Goal: Find specific page/section: Find specific page/section

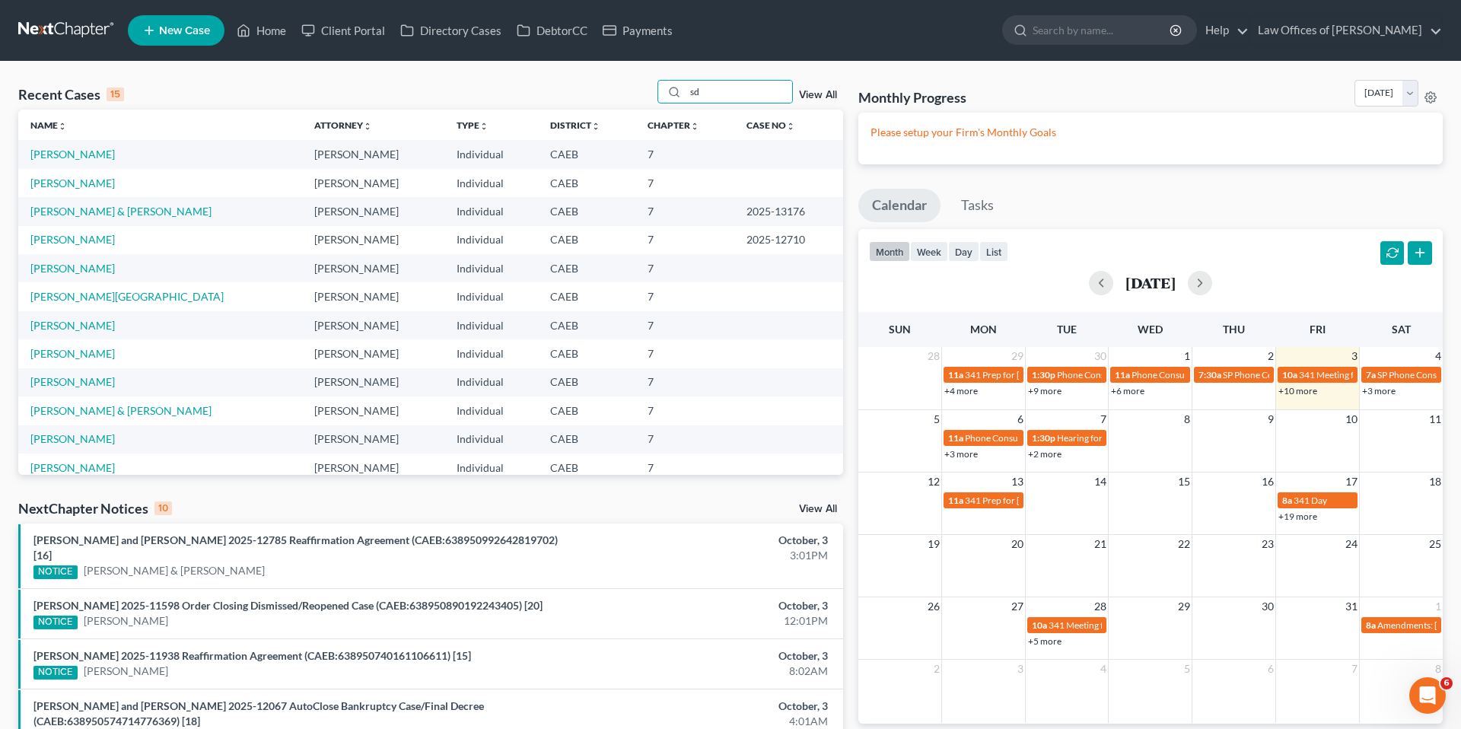
type input "s"
click at [88, 154] on link "[PERSON_NAME]" at bounding box center [72, 154] width 84 height 13
select select "11"
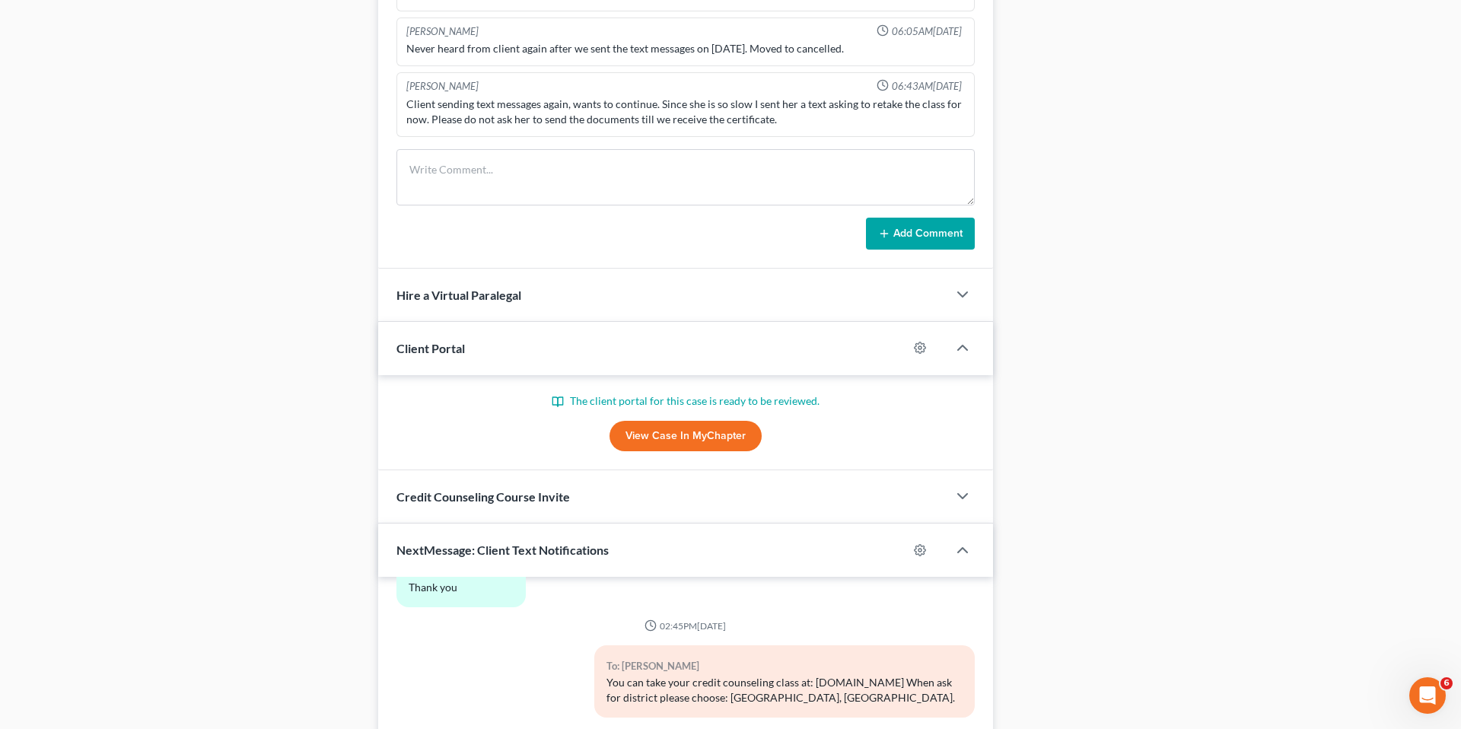
scroll to position [1308, 0]
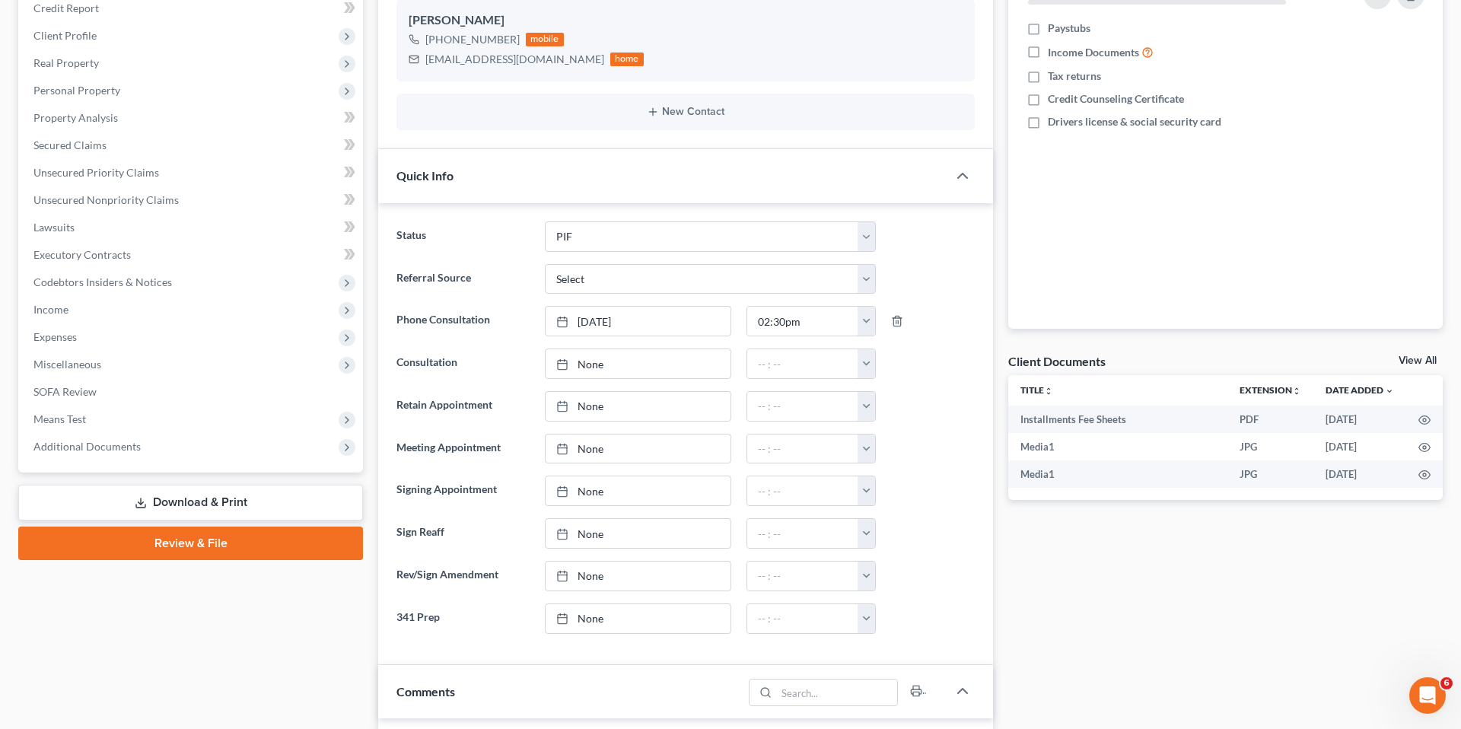
scroll to position [0, 0]
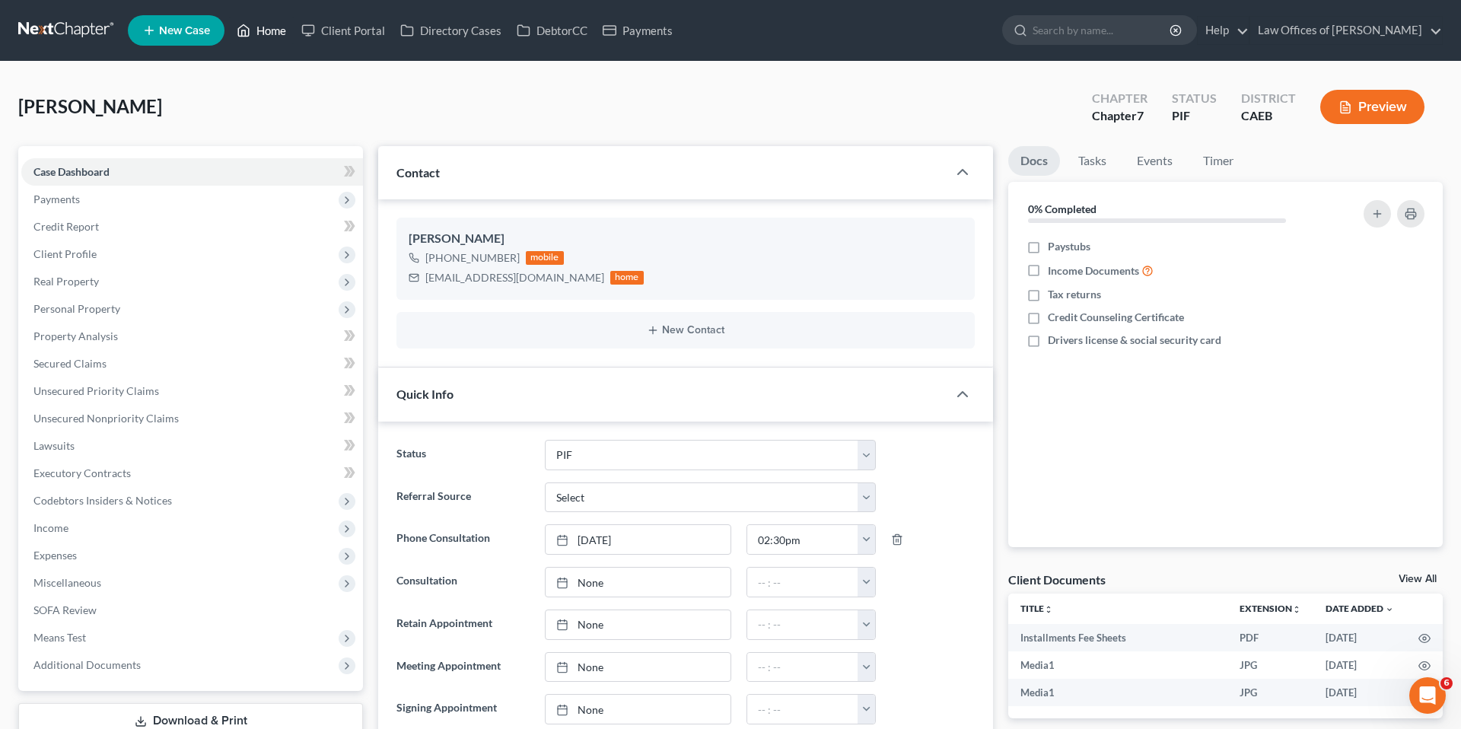
click at [282, 30] on link "Home" at bounding box center [261, 30] width 65 height 27
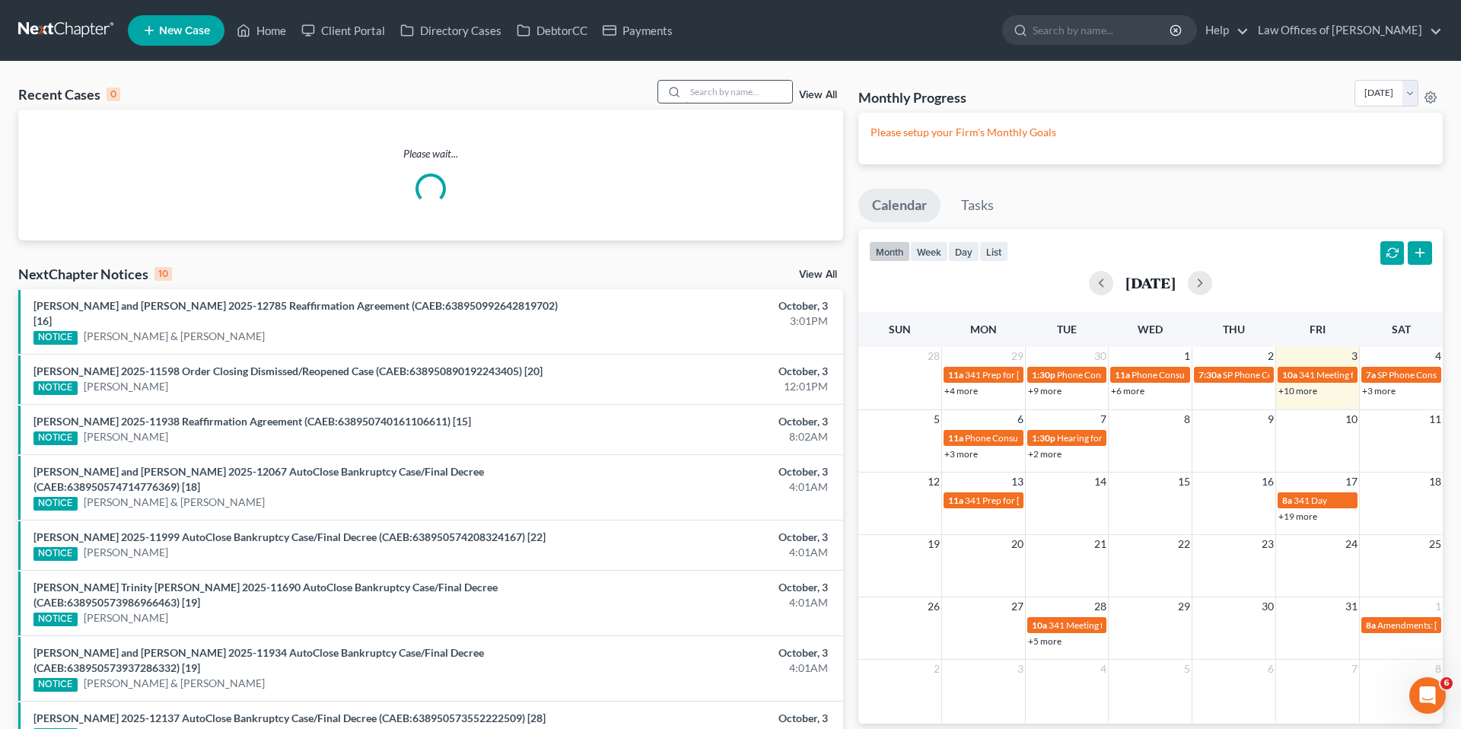
click at [759, 94] on input "search" at bounding box center [739, 92] width 107 height 22
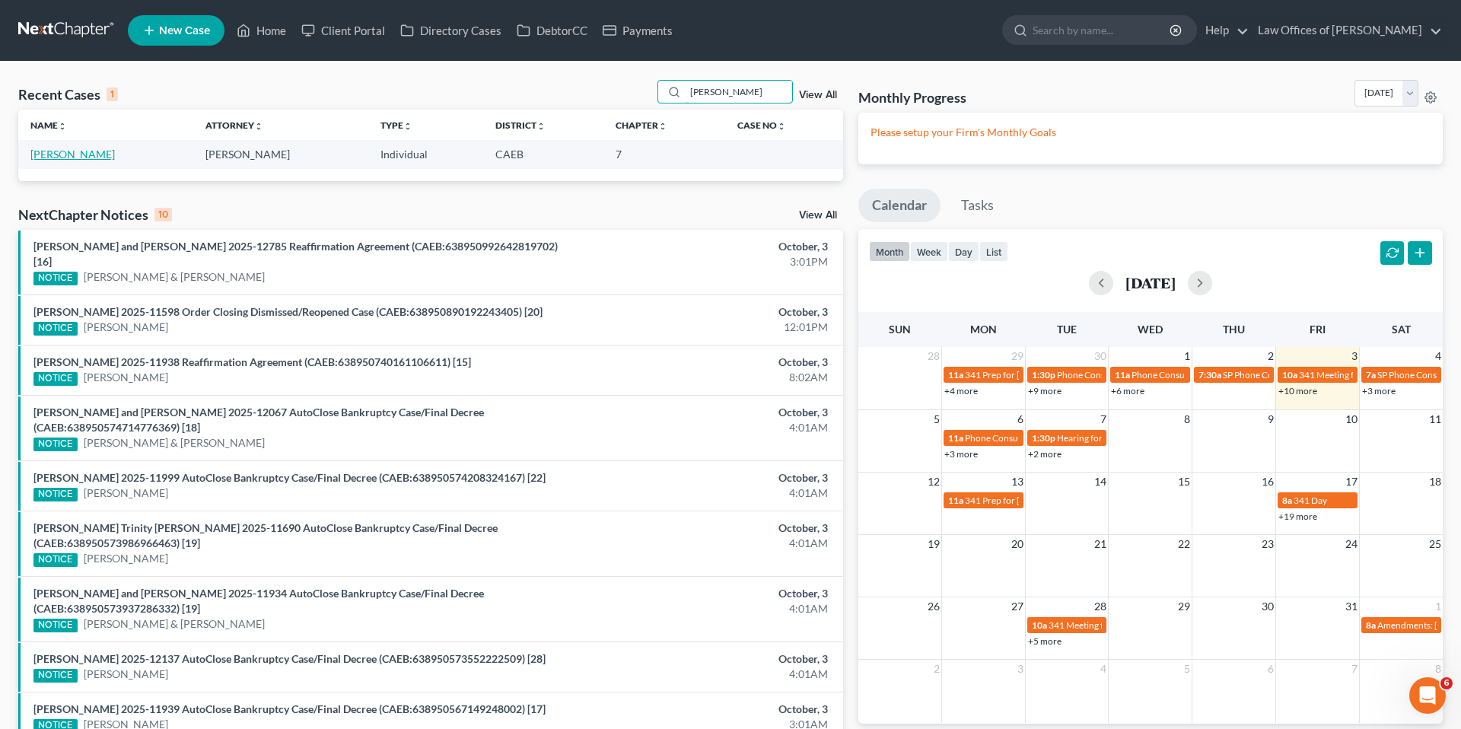
type input "[PERSON_NAME]"
click at [79, 150] on link "[PERSON_NAME]" at bounding box center [72, 154] width 84 height 13
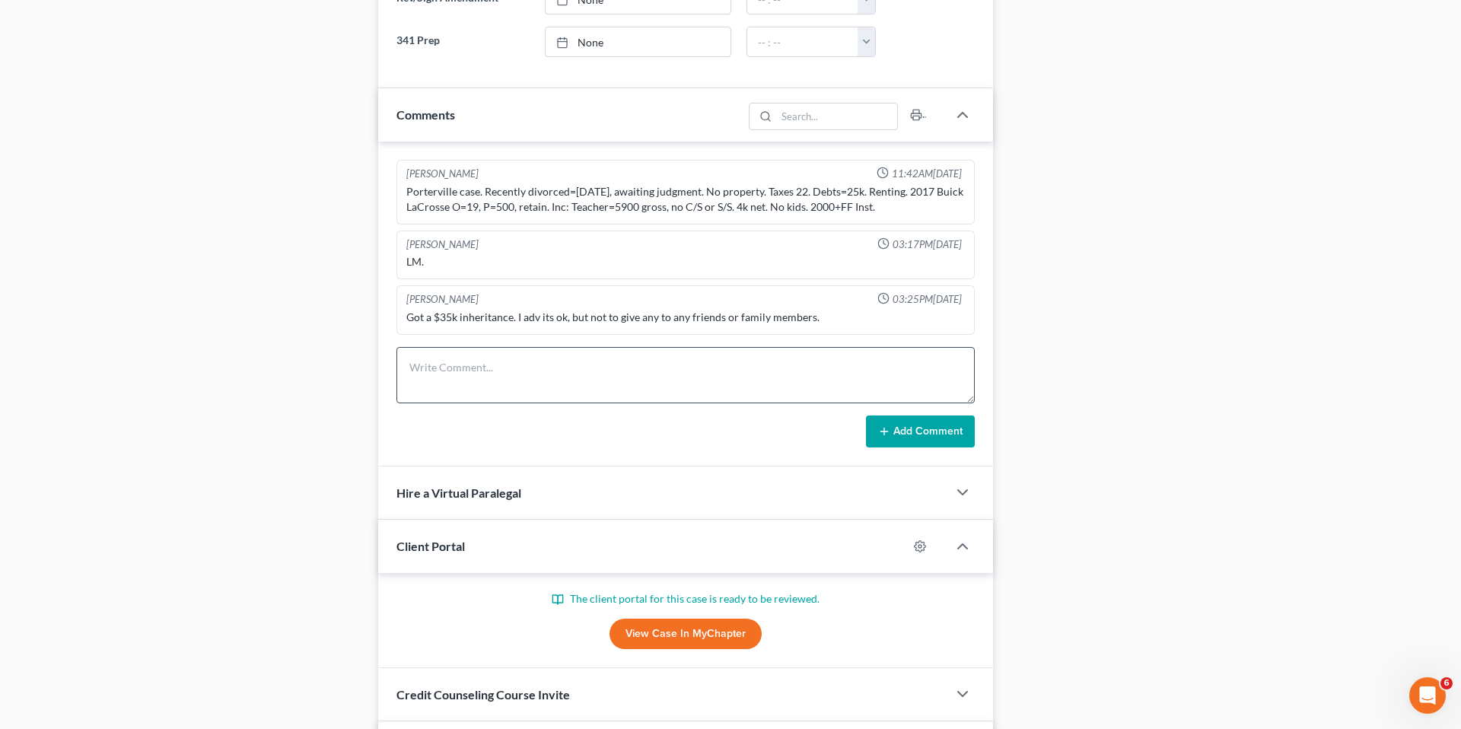
scroll to position [871, 0]
click at [464, 377] on textarea at bounding box center [685, 374] width 578 height 56
click at [551, 361] on textarea at bounding box center [685, 374] width 578 height 56
click at [329, 258] on div "Case Dashboard Payments Invoices Payments Payments Credit Report Client Profile" at bounding box center [191, 196] width 360 height 1840
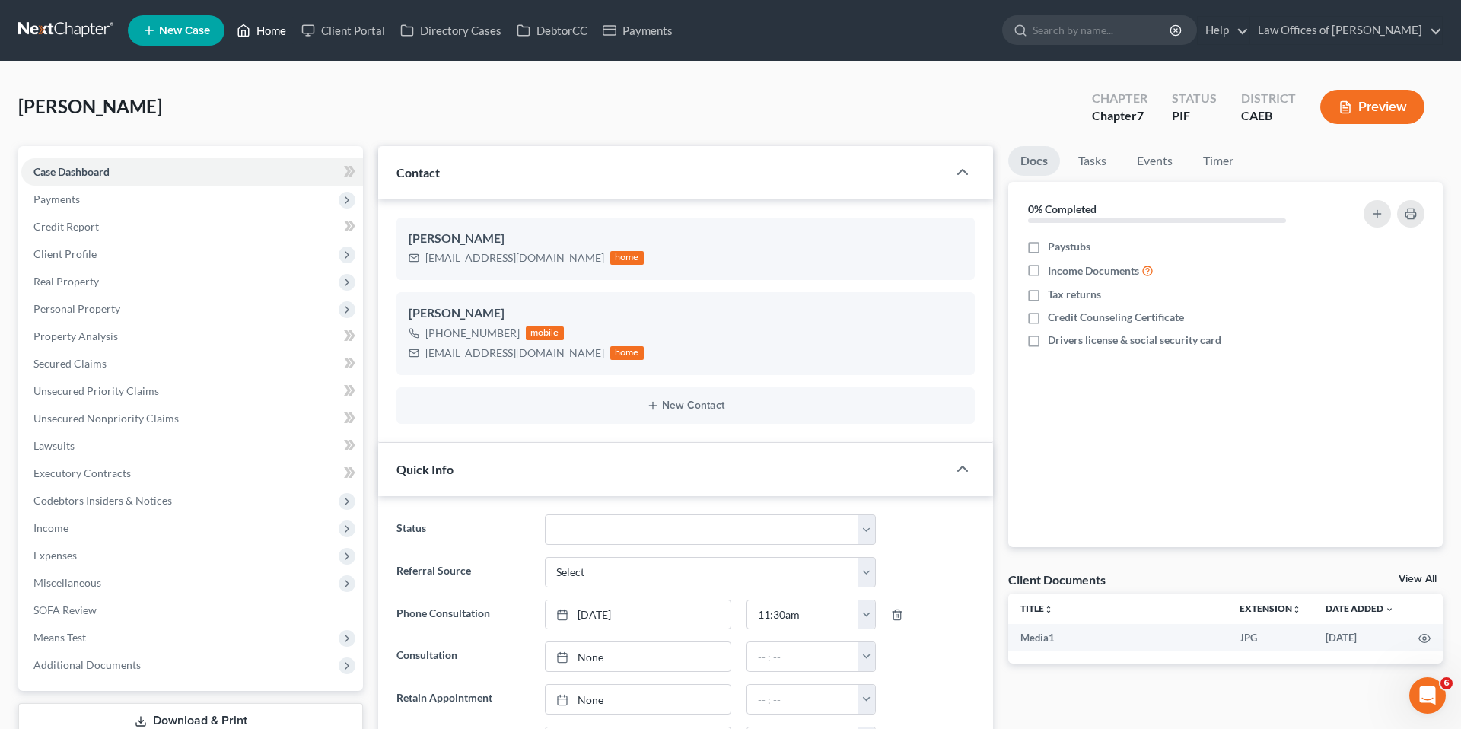
drag, startPoint x: 264, startPoint y: 26, endPoint x: 636, endPoint y: 167, distance: 398.1
click at [264, 26] on link "Home" at bounding box center [261, 30] width 65 height 27
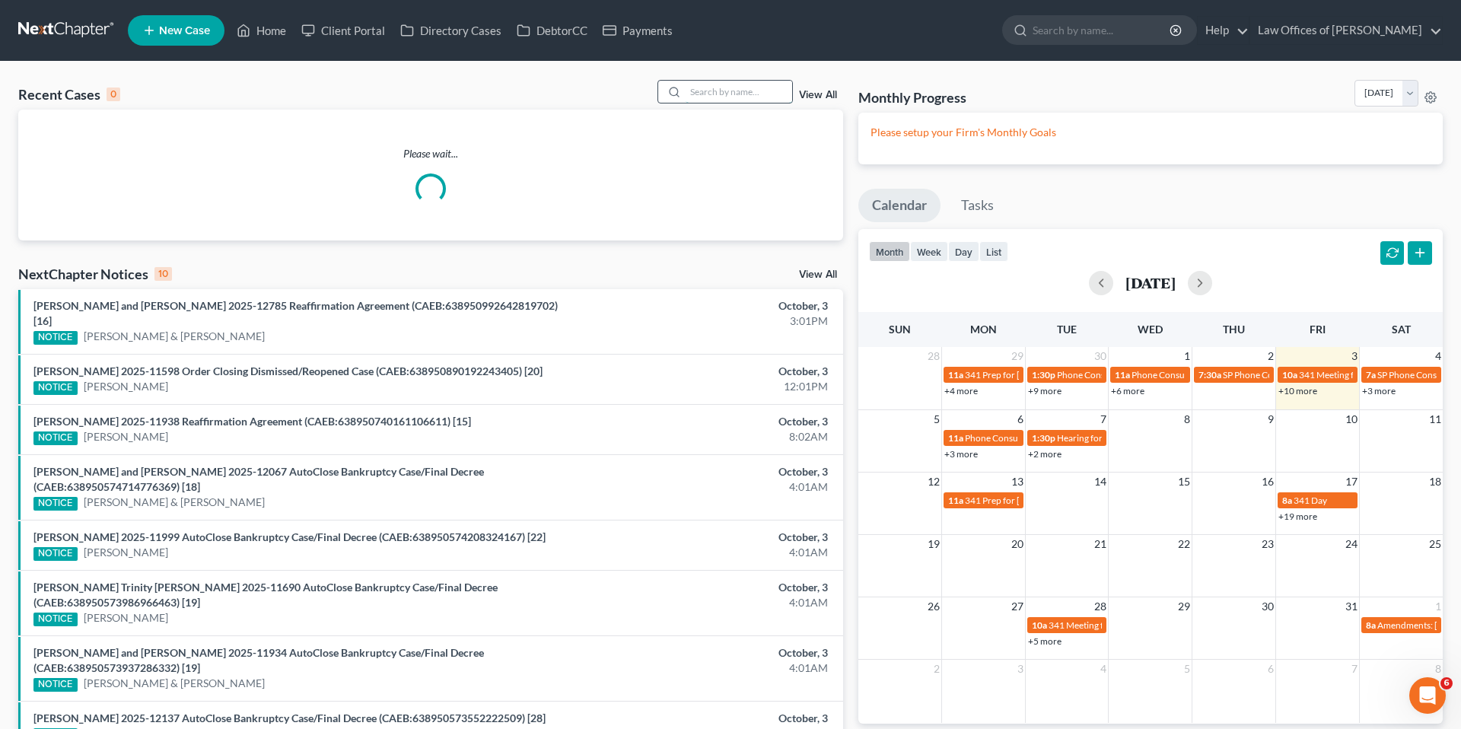
click at [738, 96] on input "search" at bounding box center [739, 92] width 107 height 22
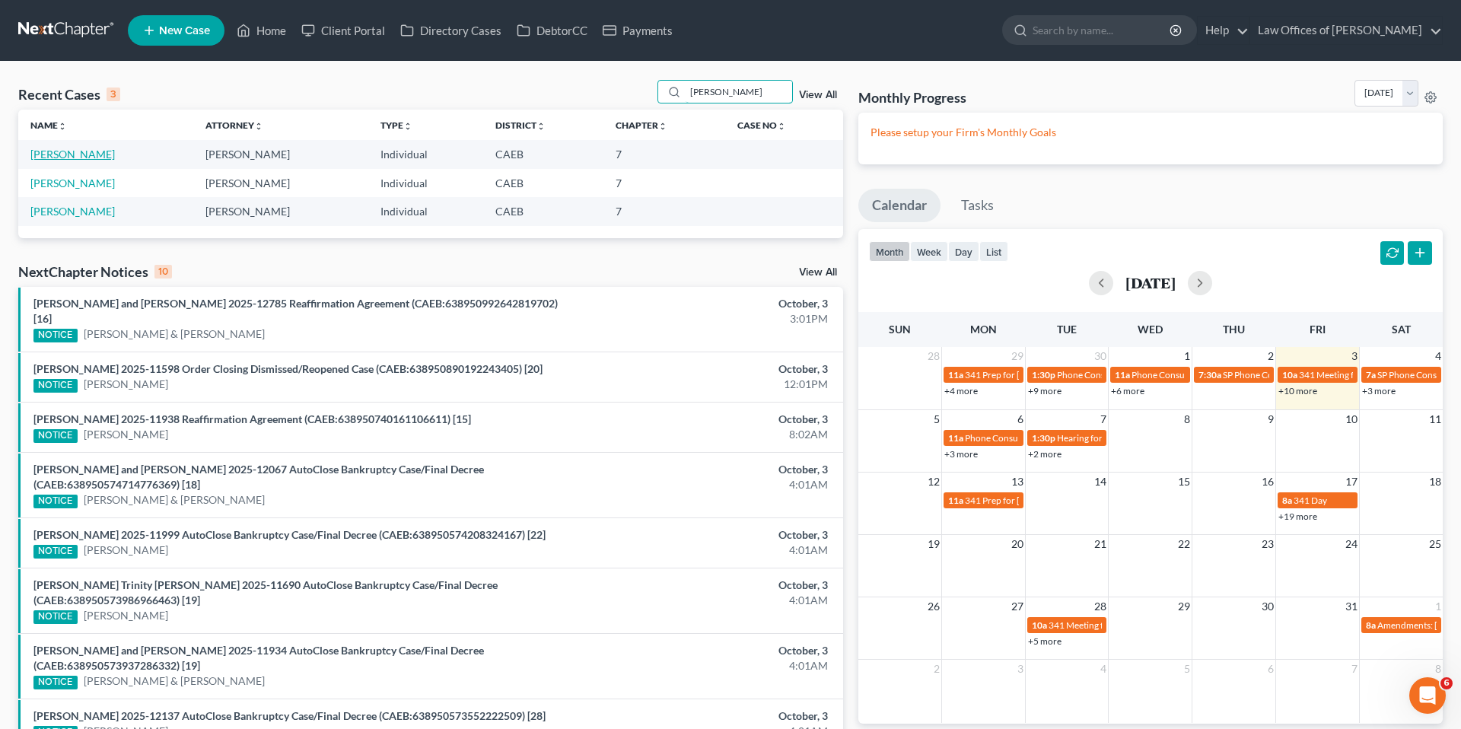
type input "[PERSON_NAME]"
click at [75, 156] on link "[PERSON_NAME]" at bounding box center [72, 154] width 84 height 13
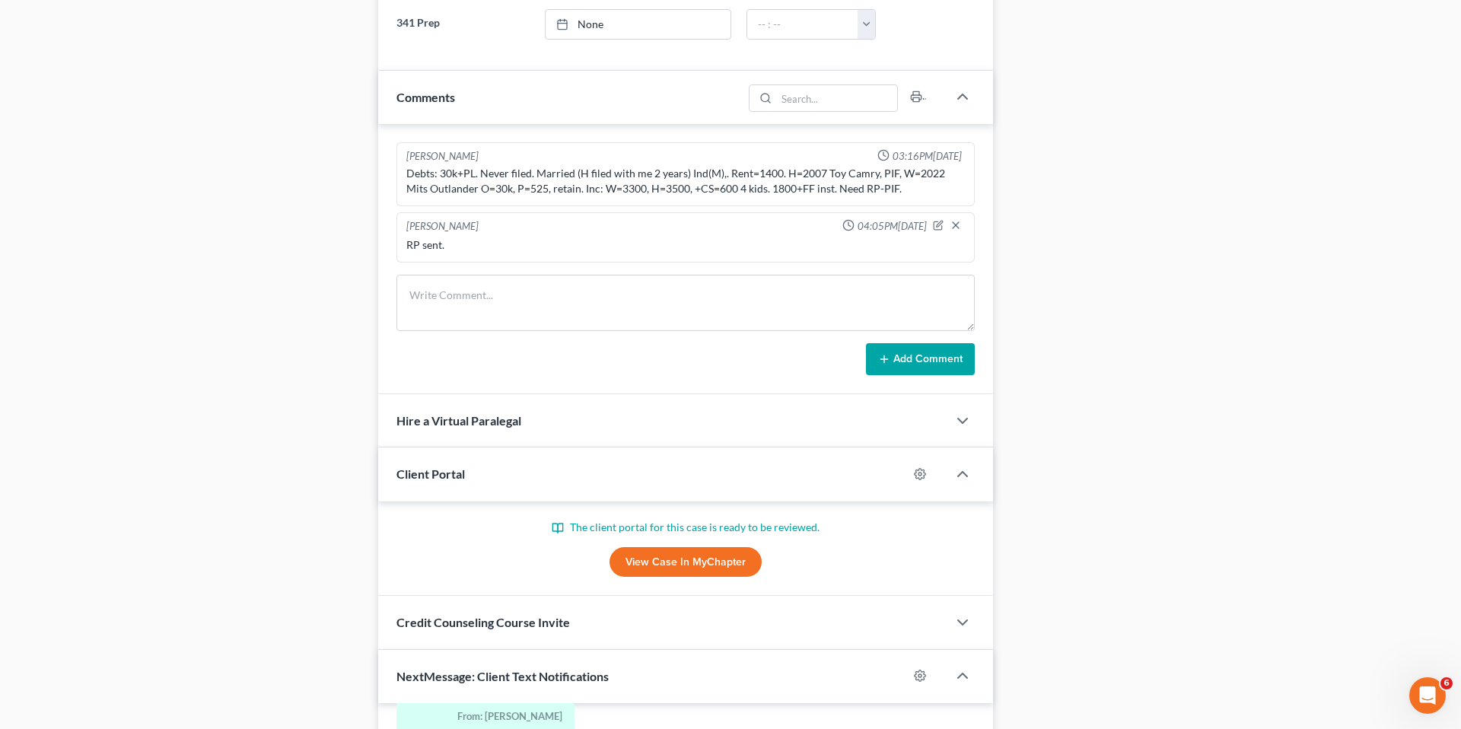
scroll to position [813, 0]
